Goal: Task Accomplishment & Management: Complete application form

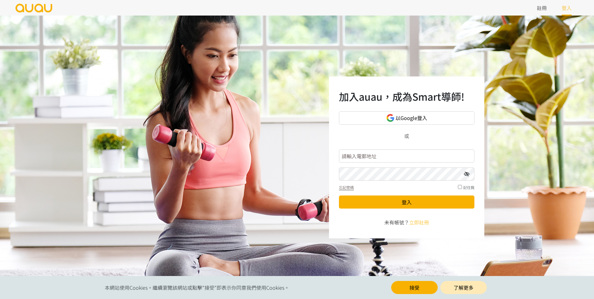
click at [533, 120] on div "加入auau，成為Smart導師! 以Google登入 或 忘記密碼 記住我 登入 未有帳號？ 立即註冊" at bounding box center [297, 158] width 594 height 284
click at [374, 158] on input "text" at bounding box center [407, 156] width 136 height 13
type input "crystalwongky0205@gmail.com"
click at [468, 175] on icon at bounding box center [467, 174] width 6 height 5
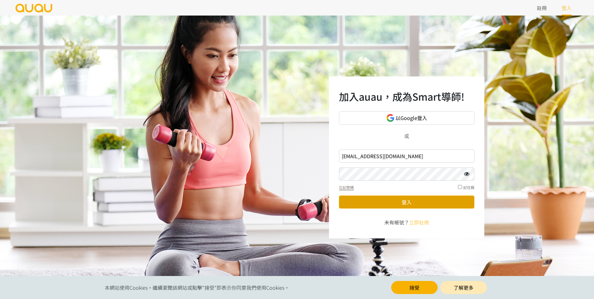
click at [381, 198] on button "登入" at bounding box center [407, 202] width 136 height 13
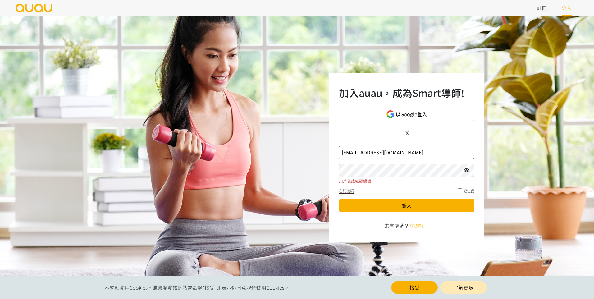
click at [467, 170] on icon at bounding box center [467, 170] width 6 height 5
click at [392, 211] on button "登入" at bounding box center [407, 205] width 136 height 13
click at [466, 169] on icon at bounding box center [467, 170] width 6 height 5
click at [408, 206] on button "登入" at bounding box center [407, 205] width 136 height 13
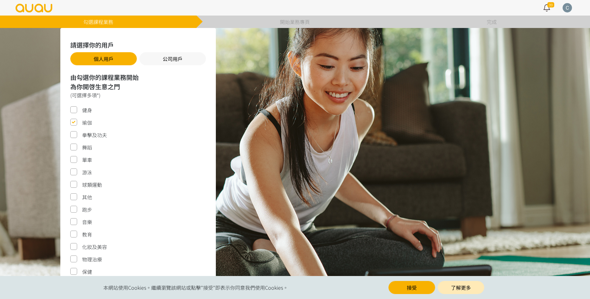
click at [566, 9] on div at bounding box center [566, 7] width 9 height 9
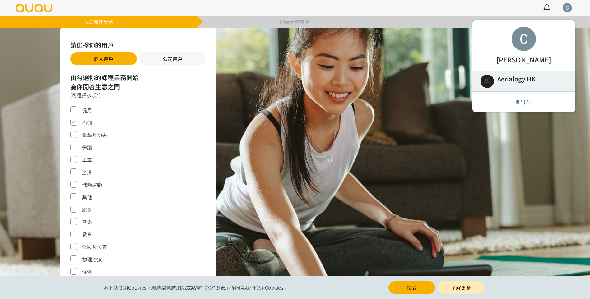
click at [513, 83] on link at bounding box center [523, 81] width 103 height 20
